Goal: Information Seeking & Learning: Find contact information

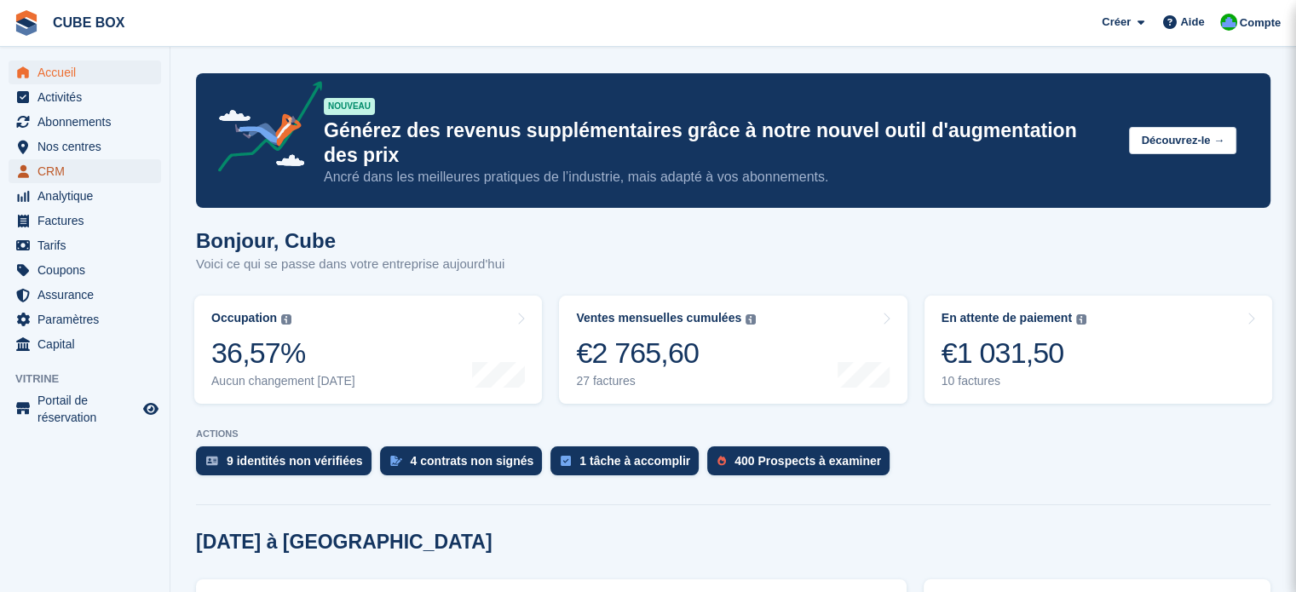
click at [62, 174] on span "CRM" at bounding box center [88, 171] width 102 height 24
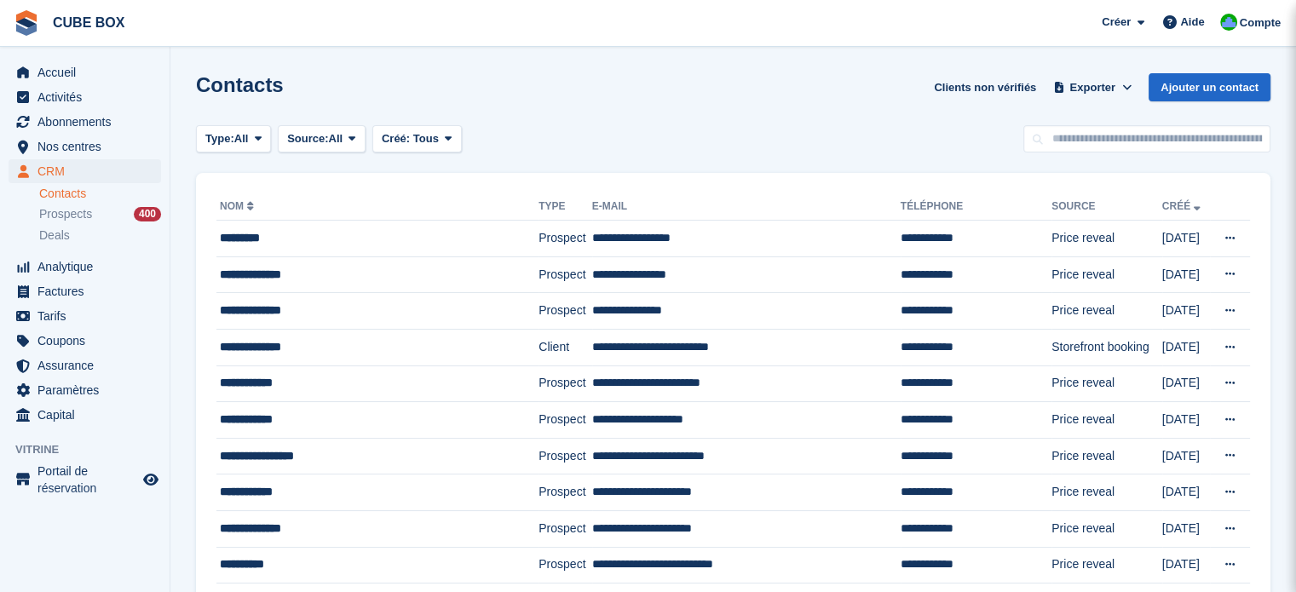
click at [549, 94] on div "Contacts Clients non vérifiés Exporter Exporter Contacts Exporter un CSV de tou…" at bounding box center [733, 97] width 1074 height 49
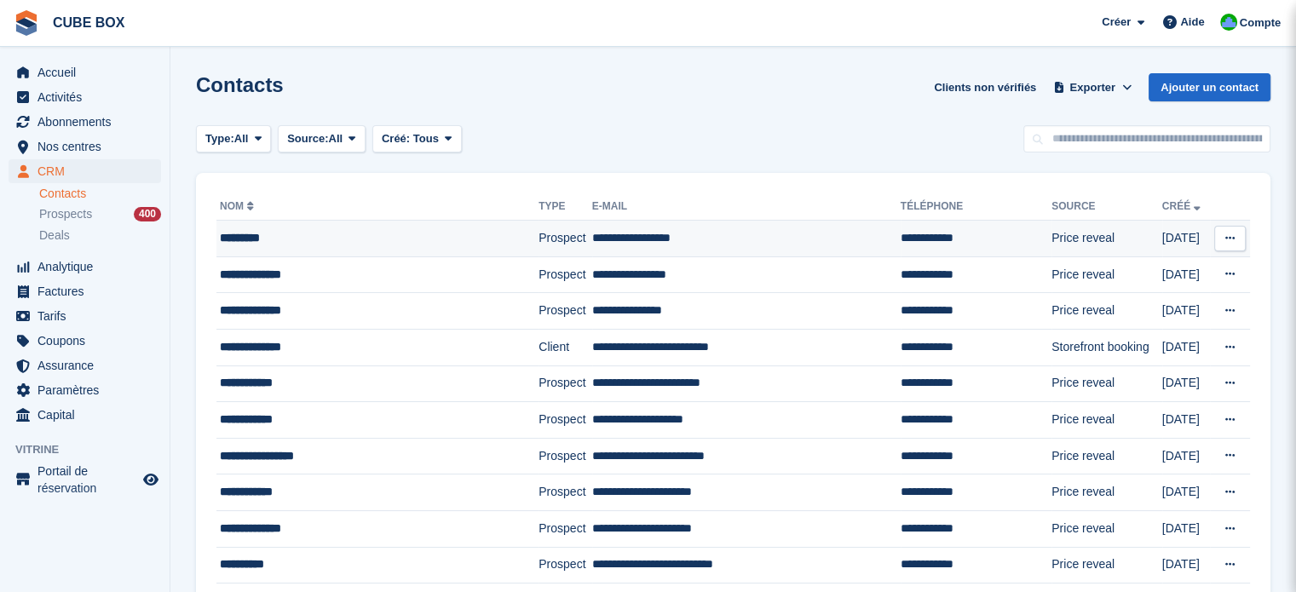
click at [293, 245] on div "*********" at bounding box center [360, 238] width 281 height 18
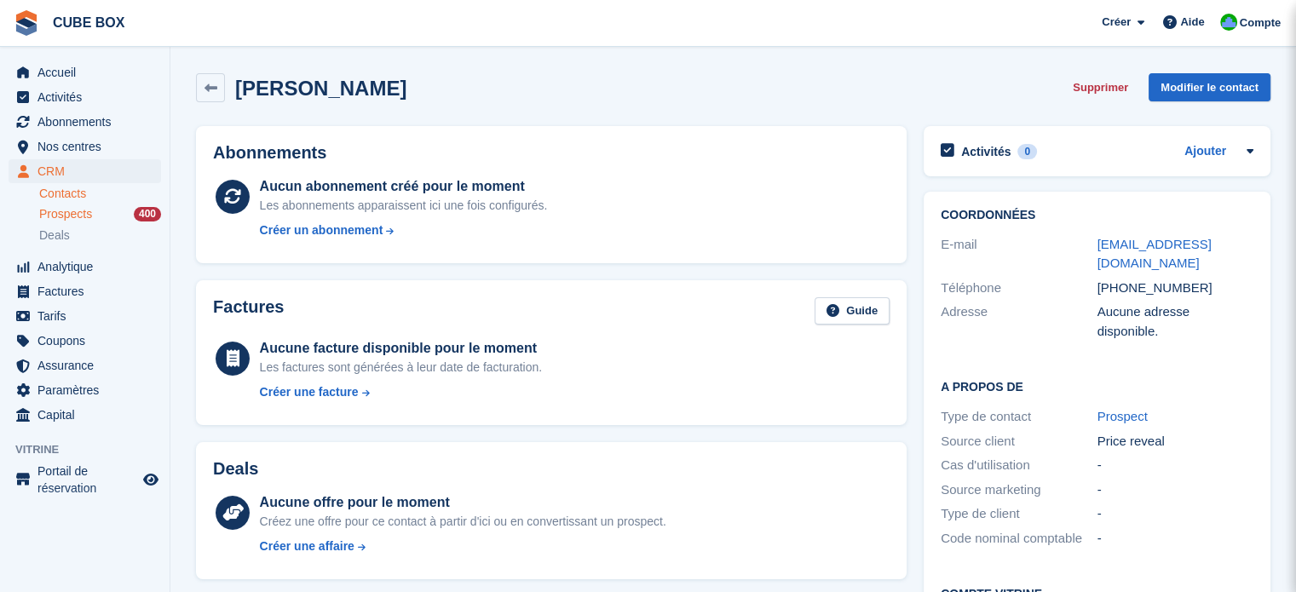
click at [82, 215] on span "Prospects" at bounding box center [65, 214] width 53 height 16
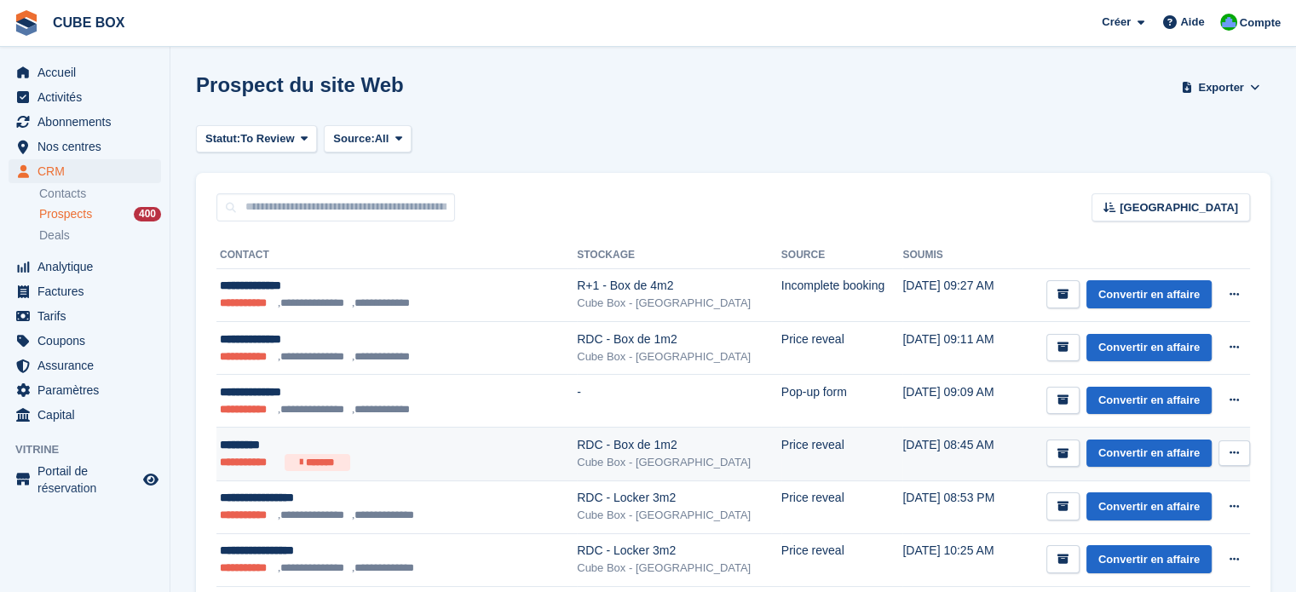
click at [480, 450] on div "*********" at bounding box center [371, 445] width 303 height 18
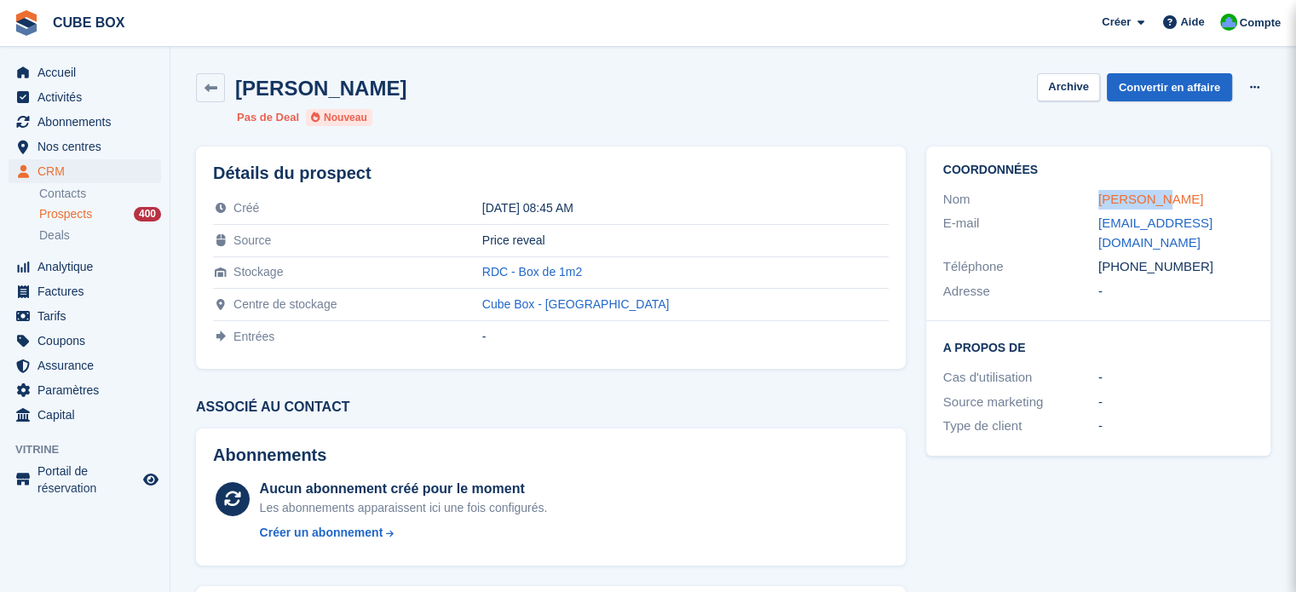
drag, startPoint x: 1169, startPoint y: 202, endPoint x: 1097, endPoint y: 204, distance: 71.6
click at [1098, 204] on div "Owen Merz" at bounding box center [1175, 200] width 155 height 20
copy link "Owen Merz"
drag, startPoint x: 655, startPoint y: 275, endPoint x: 528, endPoint y: 272, distance: 127.0
click at [528, 272] on tr "Stockage RDC - Box de 1m2" at bounding box center [551, 272] width 676 height 32
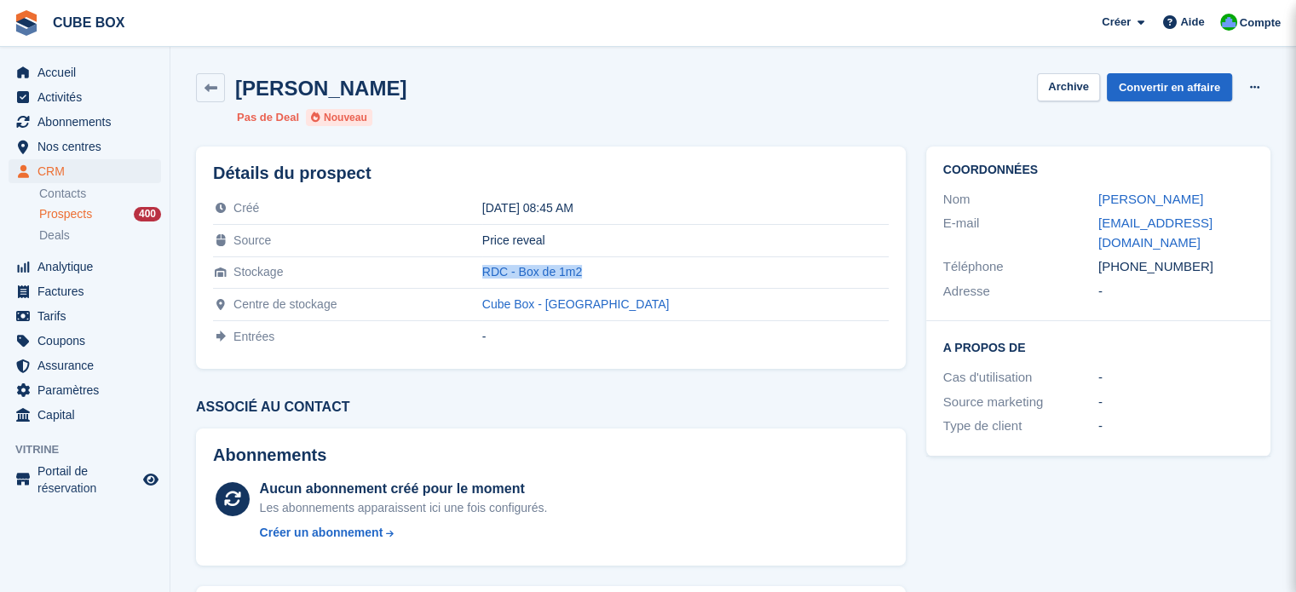
copy tr "RDC - Box de 1m2"
drag, startPoint x: 1224, startPoint y: 231, endPoint x: 1087, endPoint y: 223, distance: 136.5
click at [1087, 223] on div "E-mail info@convinest.com" at bounding box center [1098, 232] width 310 height 43
copy div "info@convinest.com"
drag, startPoint x: 1189, startPoint y: 244, endPoint x: 1082, endPoint y: 252, distance: 107.7
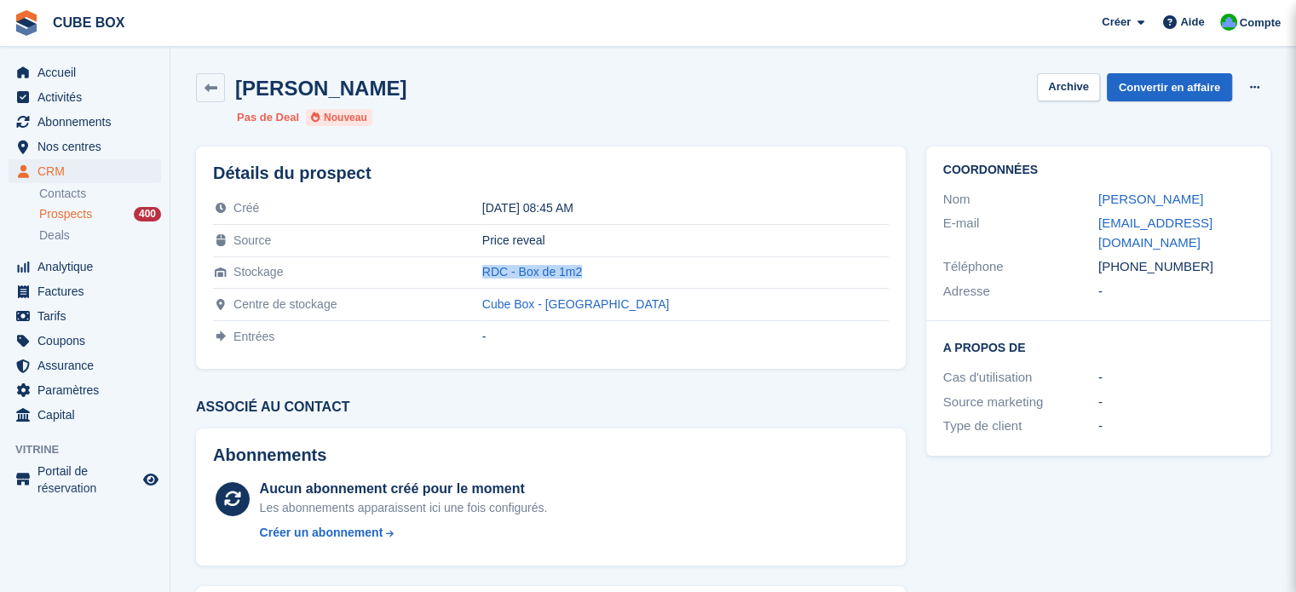
click at [1082, 255] on div "Téléphone +33652220340" at bounding box center [1098, 267] width 310 height 25
copy div "Téléphone +33652220340"
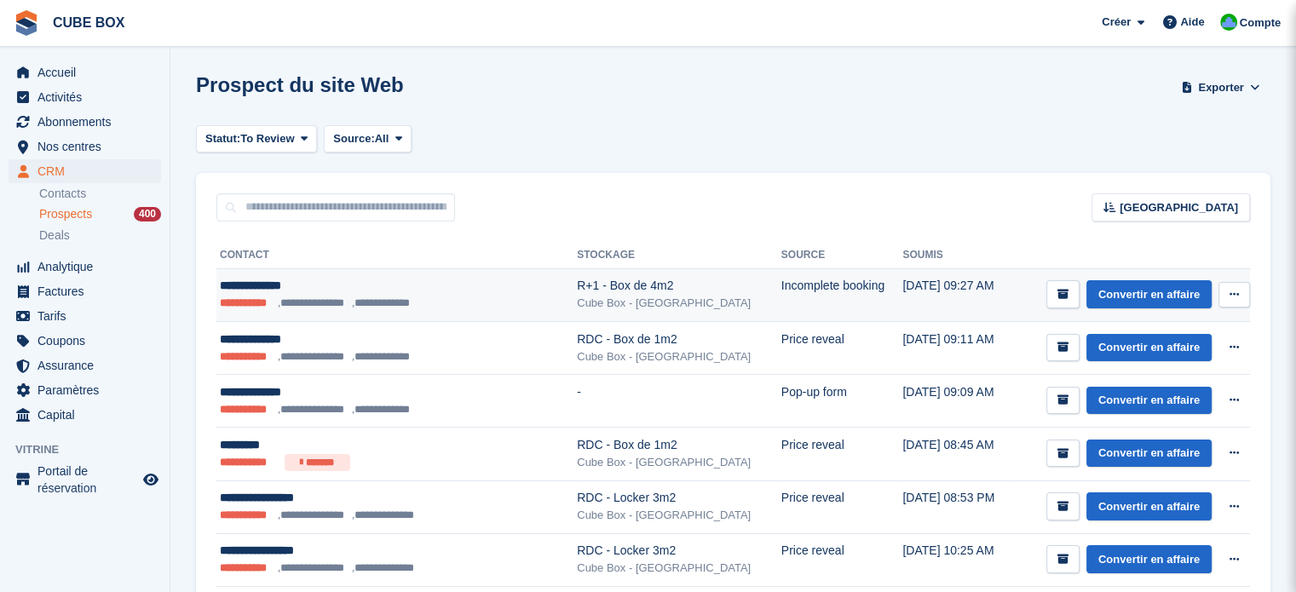
click at [434, 303] on ul "**********" at bounding box center [371, 303] width 303 height 17
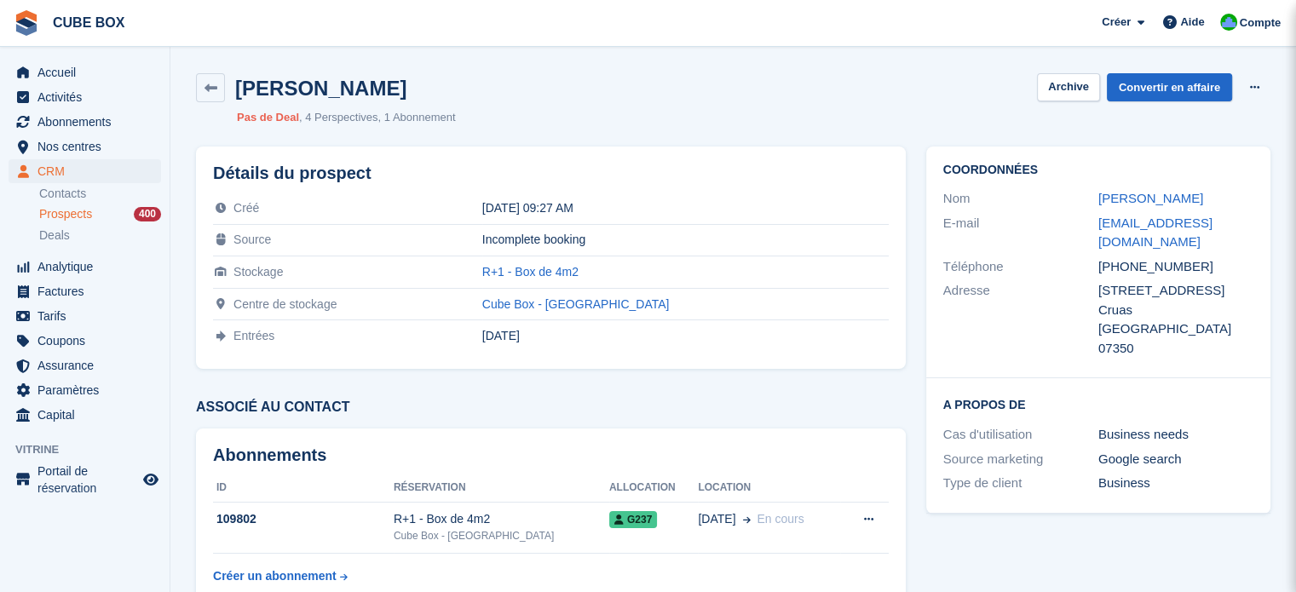
drag, startPoint x: 1195, startPoint y: 200, endPoint x: 1092, endPoint y: 202, distance: 102.3
click at [1092, 202] on div "Nom [PERSON_NAME]" at bounding box center [1098, 199] width 310 height 25
copy div "[PERSON_NAME]"
drag, startPoint x: 1125, startPoint y: 248, endPoint x: 1097, endPoint y: 227, distance: 34.6
click at [1098, 227] on div "arnaudbagnara@gmail.com" at bounding box center [1175, 233] width 155 height 38
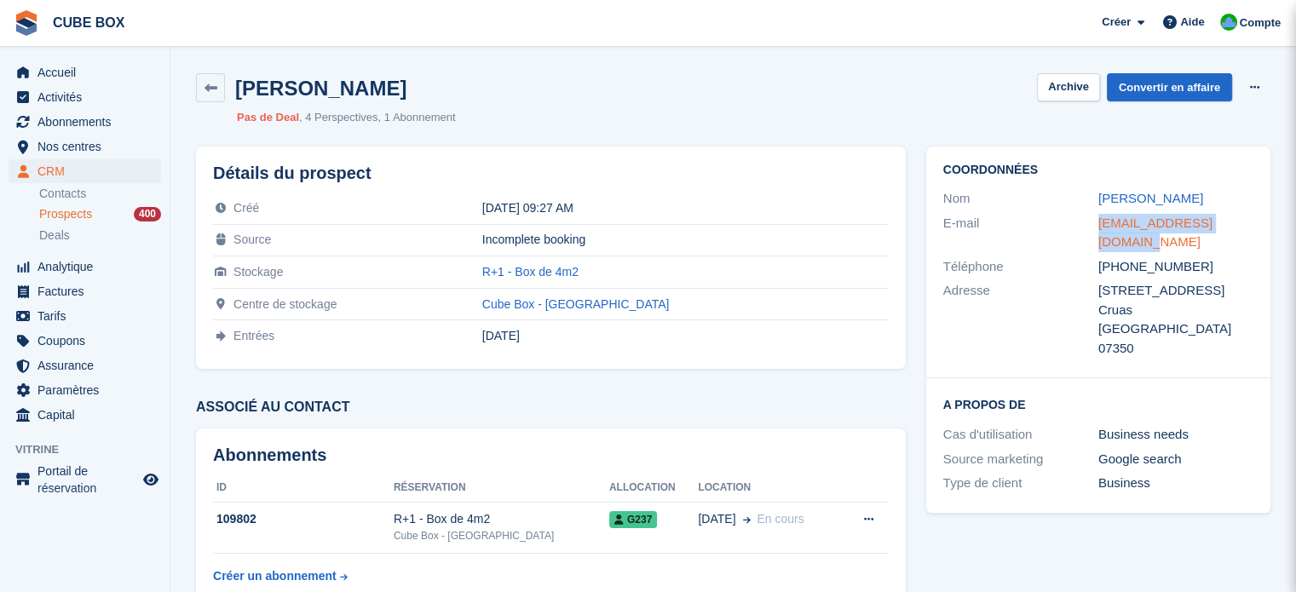
copy link "arnaudbagnara@gmail.com"
drag, startPoint x: 1187, startPoint y: 267, endPoint x: 1096, endPoint y: 276, distance: 91.7
click at [1096, 276] on div "Téléphone +33642900068" at bounding box center [1098, 267] width 310 height 25
copy div "Téléphone +33642900068"
drag, startPoint x: 659, startPoint y: 276, endPoint x: 538, endPoint y: 275, distance: 121.0
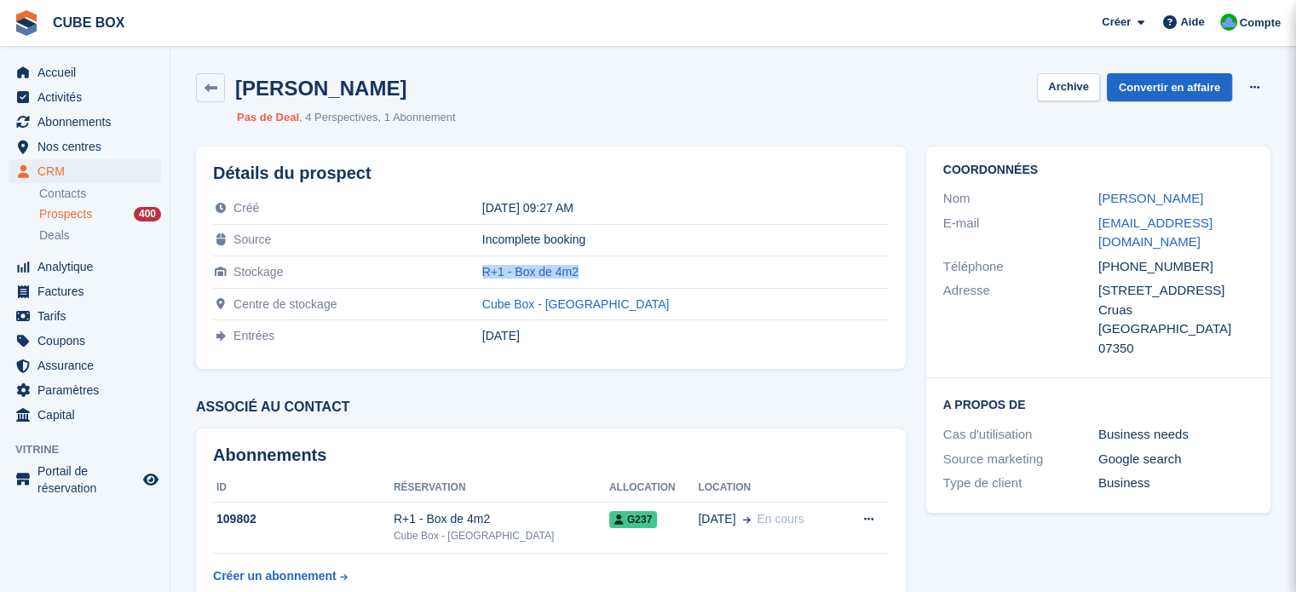
click at [538, 275] on tr "Stockage R+1 - Box de 4m2" at bounding box center [551, 272] width 676 height 32
copy tr "R+1 - Box de 4m2"
click at [1248, 18] on span "Compte" at bounding box center [1260, 22] width 41 height 17
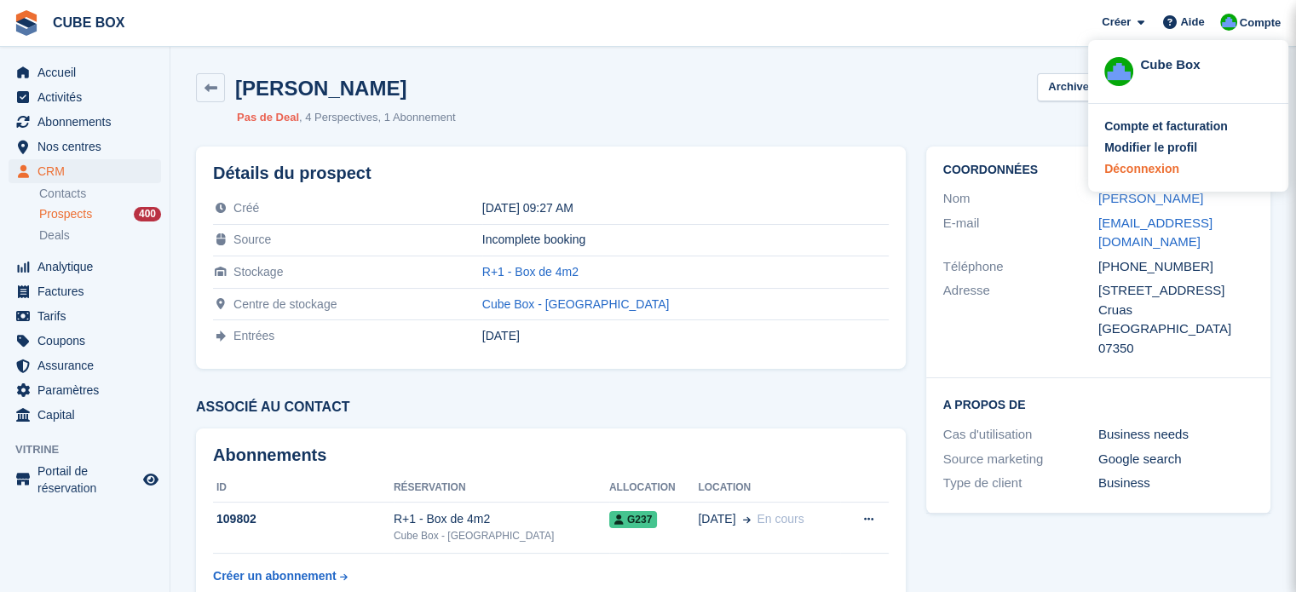
click at [1163, 169] on div "Déconnexion" at bounding box center [1141, 169] width 75 height 18
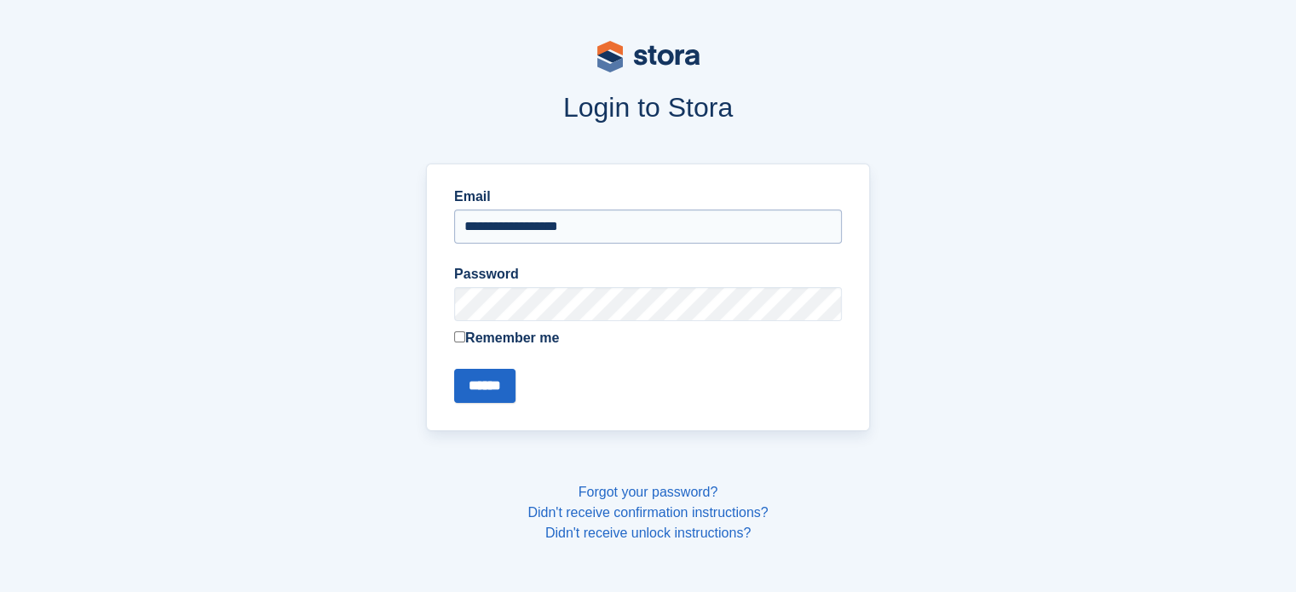
click at [642, 217] on input "**********" at bounding box center [648, 227] width 388 height 34
type input "**********"
click at [494, 384] on input "******" at bounding box center [484, 386] width 61 height 34
